Goal: Find specific page/section: Find specific page/section

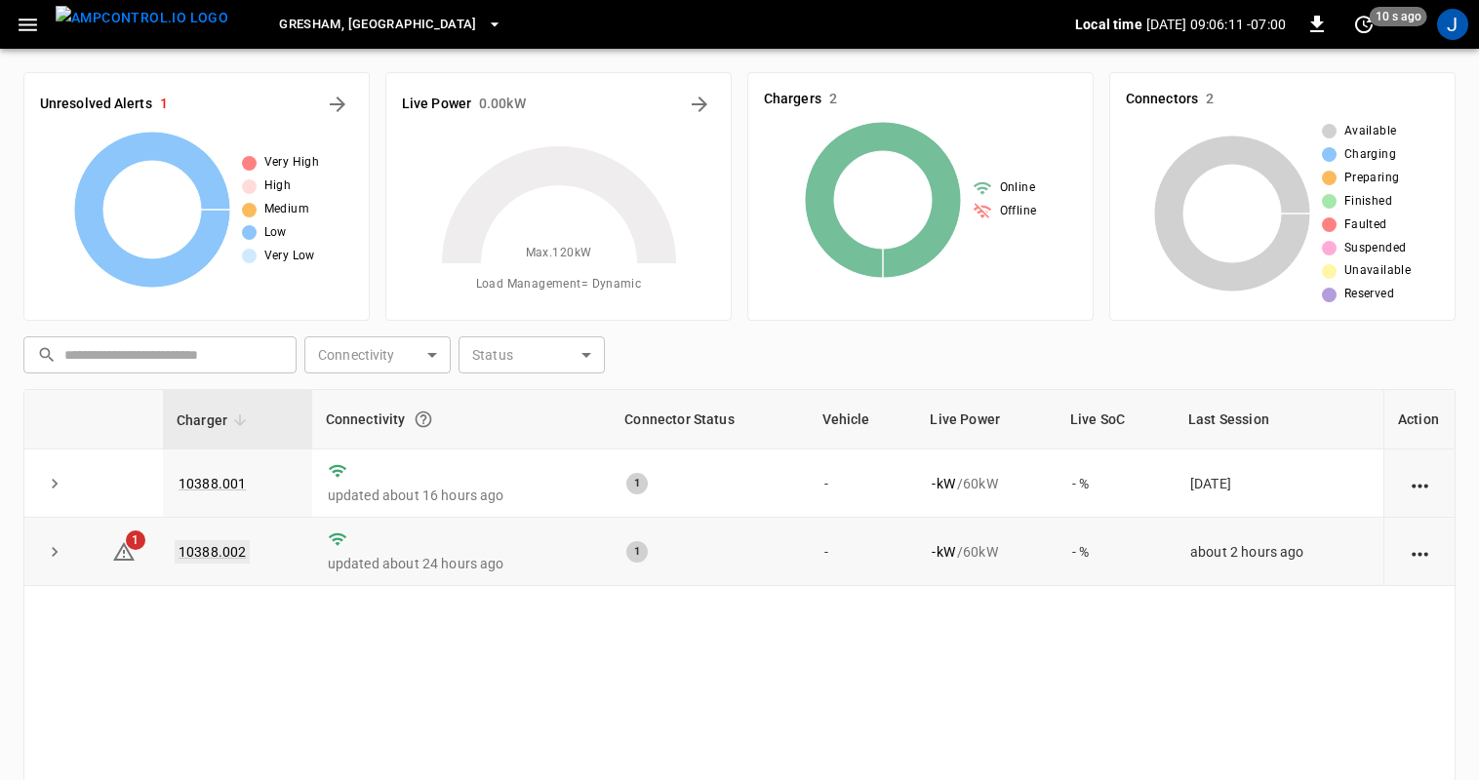
click at [221, 555] on link "10388.002" at bounding box center [212, 551] width 75 height 23
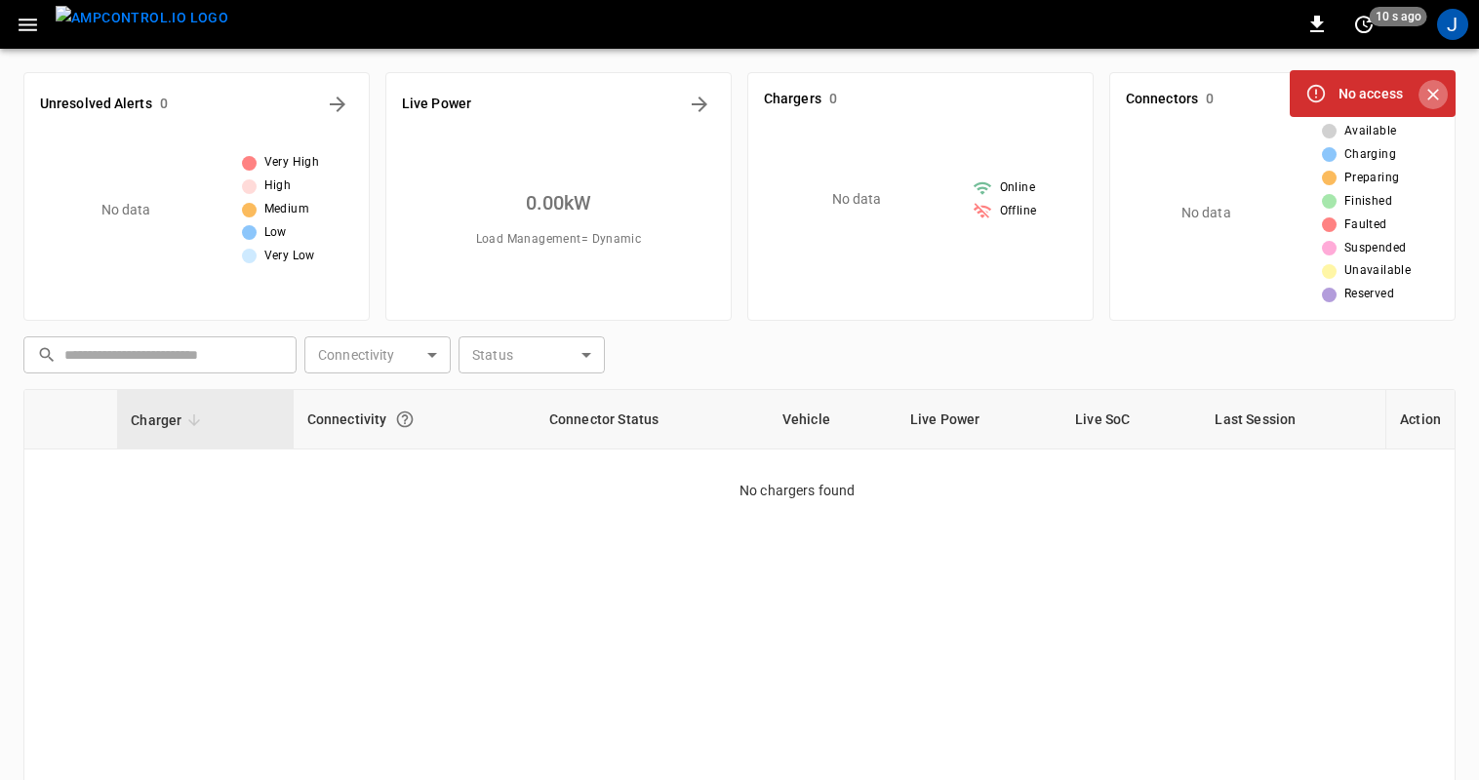
click at [1437, 98] on icon "Close" at bounding box center [1433, 95] width 12 height 12
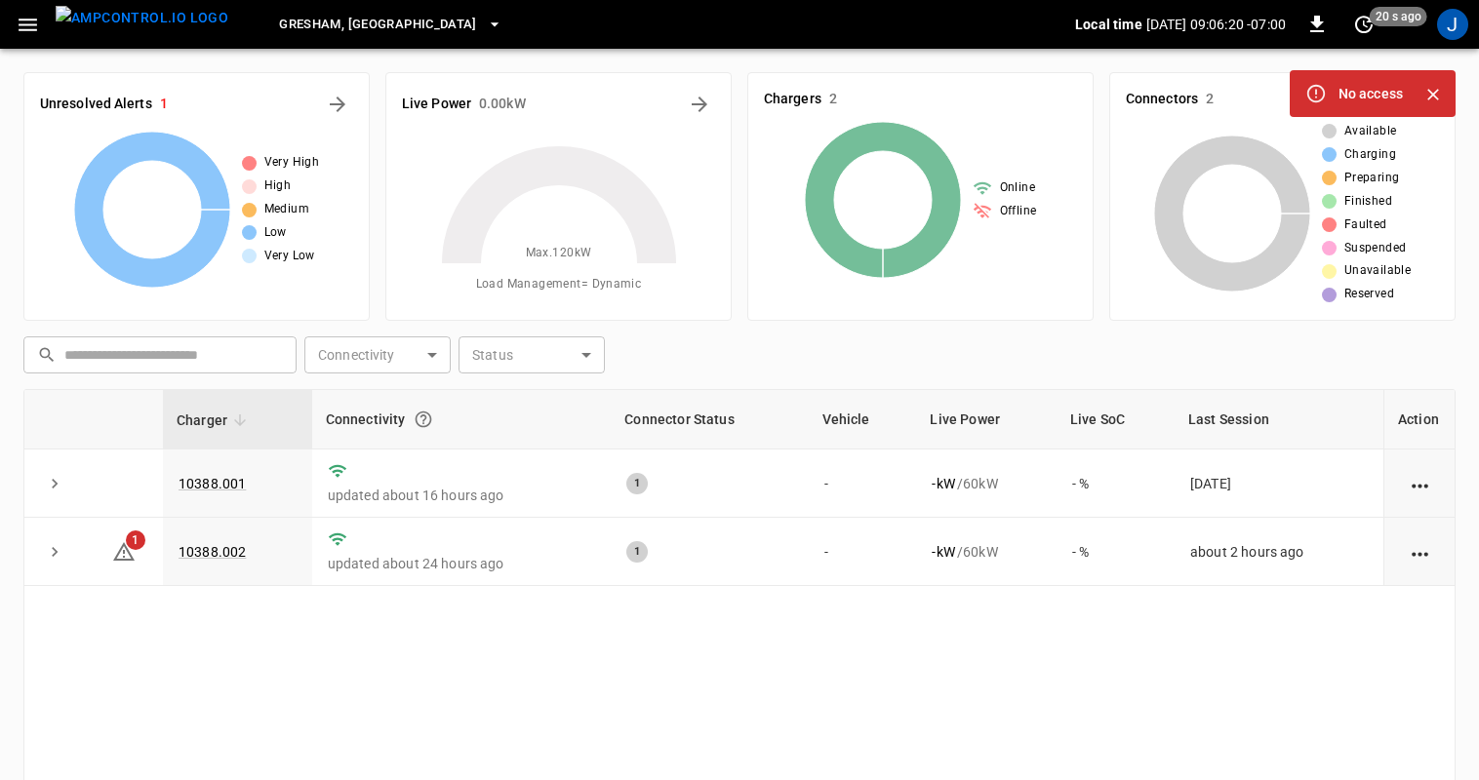
click at [1440, 90] on icon "Close" at bounding box center [1433, 95] width 20 height 20
